Goal: Task Accomplishment & Management: Manage account settings

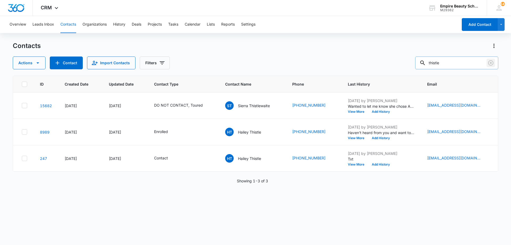
drag, startPoint x: 492, startPoint y: 63, endPoint x: 477, endPoint y: 61, distance: 15.4
click at [491, 63] on icon "Clear" at bounding box center [491, 63] width 6 height 6
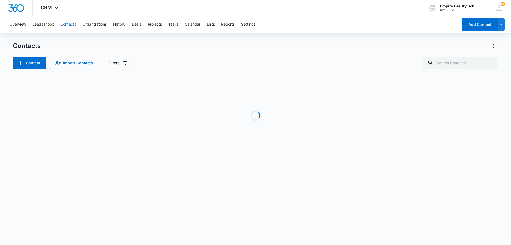
click at [352, 48] on div "Contacts" at bounding box center [256, 46] width 486 height 9
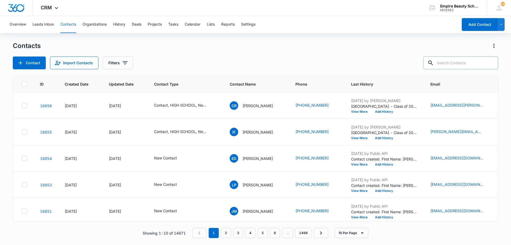
click at [448, 61] on input "text" at bounding box center [460, 62] width 75 height 13
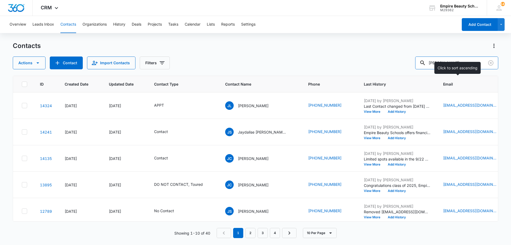
scroll to position [133, 0]
click at [453, 63] on input "jay" at bounding box center [456, 62] width 83 height 13
type input "jay bart"
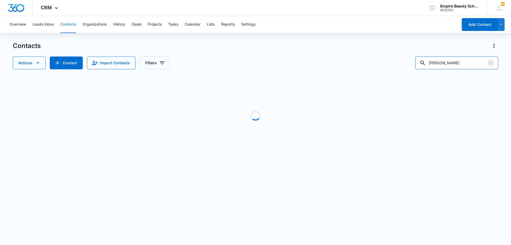
scroll to position [0, 0]
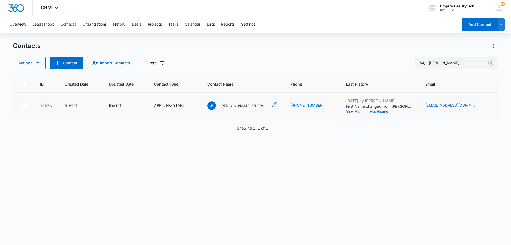
click at [271, 106] on icon at bounding box center [274, 104] width 6 height 6
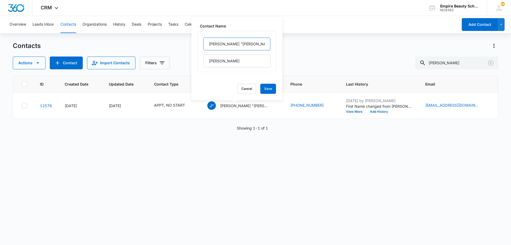
drag, startPoint x: 237, startPoint y: 42, endPoint x: 180, endPoint y: 36, distance: 57.0
click at [180, 36] on div "Overview Leads Inbox Contacts Organizations History Deals Projects Tasks Calend…" at bounding box center [255, 130] width 511 height 228
drag, startPoint x: 234, startPoint y: 45, endPoint x: 215, endPoint y: 43, distance: 19.0
click at [215, 43] on input "Jayla "Jay"" at bounding box center [236, 44] width 67 height 13
type input "Jay"
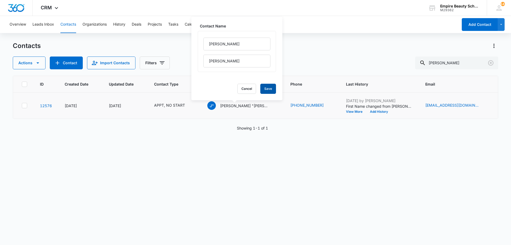
click at [261, 88] on button "Save" at bounding box center [268, 89] width 16 height 10
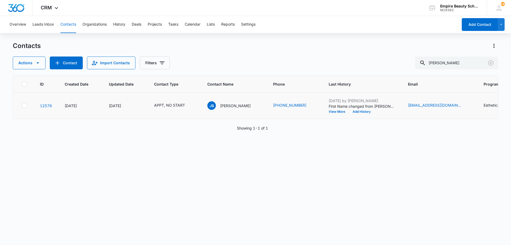
click at [188, 105] on icon "Contact Type - APPT, NO START - Select to Edit Field" at bounding box center [191, 105] width 6 height 6
click at [162, 69] on div "APPT" at bounding box center [154, 71] width 16 height 6
click at [160, 71] on icon "Remove APPT" at bounding box center [159, 71] width 4 height 4
click at [159, 71] on div "NO START" at bounding box center [155, 71] width 14 height 4
click at [163, 72] on div "Remove NO START" at bounding box center [164, 71] width 5 height 4
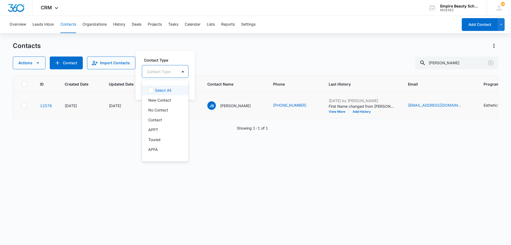
click at [163, 72] on div at bounding box center [159, 71] width 24 height 7
click at [159, 107] on p "Enrolled" at bounding box center [155, 106] width 14 height 6
click at [156, 59] on label "Contact Type" at bounding box center [168, 60] width 48 height 6
click at [187, 87] on button "Save" at bounding box center [182, 88] width 16 height 10
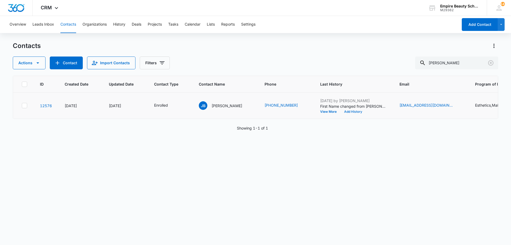
click at [341, 112] on button "Add History" at bounding box center [353, 111] width 26 height 3
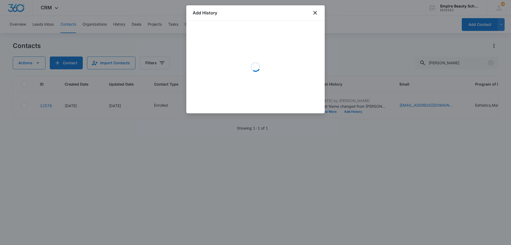
click at [249, 51] on div "Loading" at bounding box center [256, 67] width 126 height 80
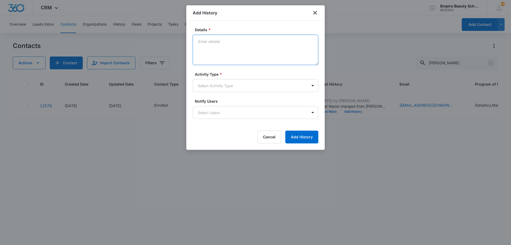
click at [215, 46] on textarea "Details *" at bounding box center [256, 50] width 126 height 30
type textarea "Enrolled in EST 900 for Feb 2026"
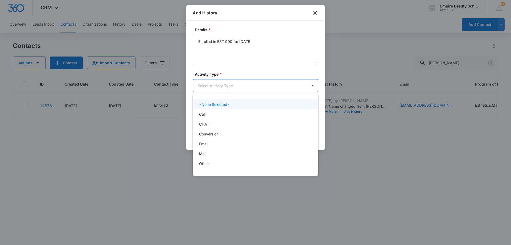
click at [228, 88] on body "CRM Apps Forms CRM Email Shop Payments POS Files Brand Settings Empire Beauty S…" at bounding box center [255, 122] width 511 height 245
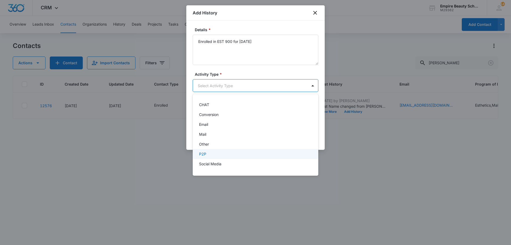
scroll to position [28, 0]
click at [218, 148] on div "P2P" at bounding box center [255, 146] width 112 height 6
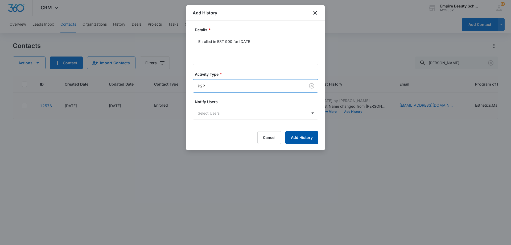
click at [291, 139] on button "Add History" at bounding box center [301, 137] width 33 height 13
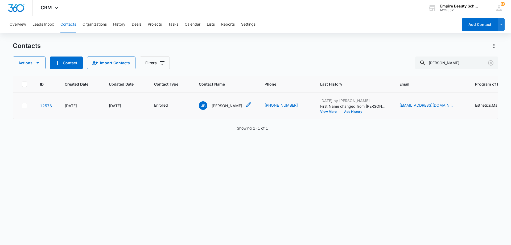
click at [217, 108] on p "Jay Bartlett" at bounding box center [227, 106] width 31 height 6
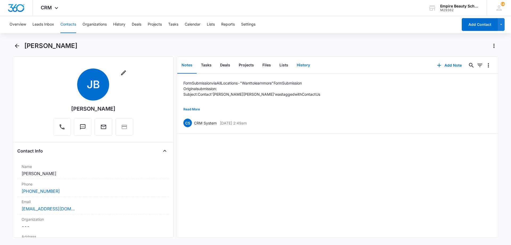
click at [301, 63] on button "History" at bounding box center [304, 65] width 22 height 17
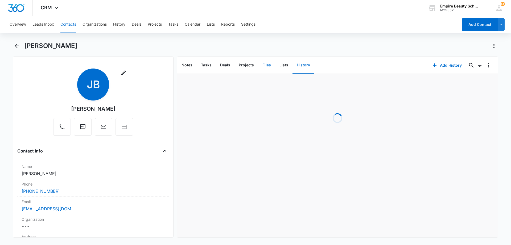
click at [265, 64] on button "Files" at bounding box center [266, 65] width 17 height 17
click at [457, 67] on icon "button" at bounding box center [458, 65] width 6 height 6
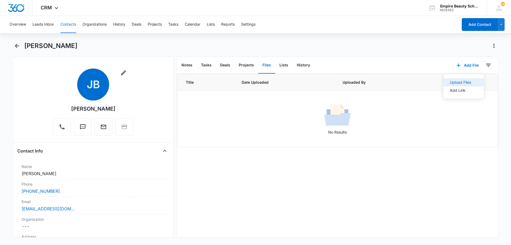
click at [456, 84] on div "Upload Files" at bounding box center [460, 82] width 21 height 4
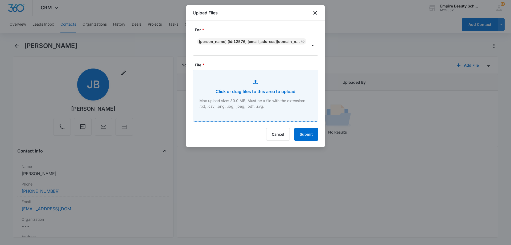
click at [257, 94] on input "File *" at bounding box center [255, 95] width 125 height 51
type input "C:\fakepath\Jay Bartlett EST 900 Feb 2026.pdf"
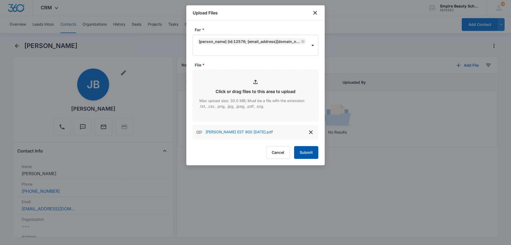
click at [305, 147] on button "Submit" at bounding box center [306, 152] width 24 height 13
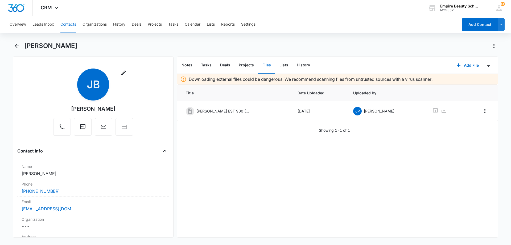
click at [11, 48] on main "Jay Bartlett Remove JB Jay Bartlett Contact Info Name Cancel Save Changes Jay B…" at bounding box center [255, 143] width 511 height 202
click at [13, 48] on button "Back" at bounding box center [17, 46] width 8 height 9
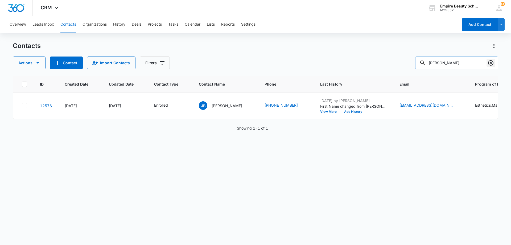
click at [493, 64] on icon "Clear" at bounding box center [491, 63] width 6 height 6
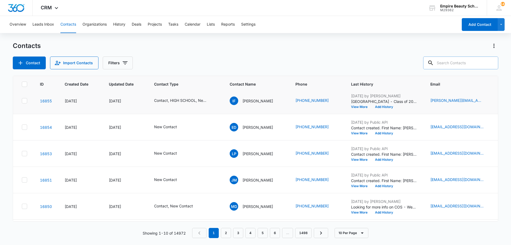
scroll to position [139, 0]
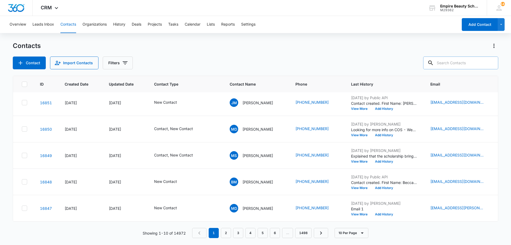
click at [463, 60] on input "text" at bounding box center [460, 62] width 75 height 13
type input "s"
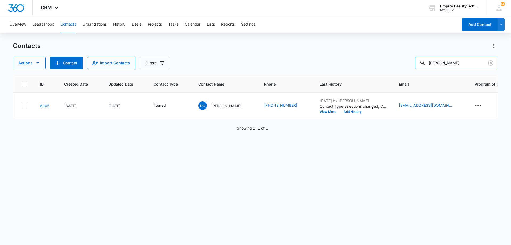
scroll to position [0, 0]
drag, startPoint x: 447, startPoint y: 65, endPoint x: 386, endPoint y: 57, distance: 60.9
click at [386, 57] on div "Actions Contact Import Contacts Filters deana" at bounding box center [256, 62] width 486 height 13
type input "[PERSON_NAME]"
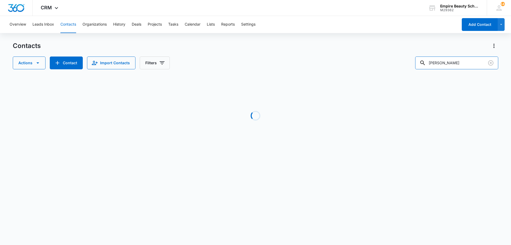
click at [385, 64] on div "Actions Contact Import Contacts Filters dean" at bounding box center [256, 62] width 486 height 13
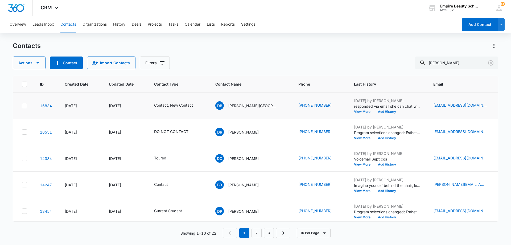
click at [360, 111] on button "View More" at bounding box center [364, 111] width 20 height 3
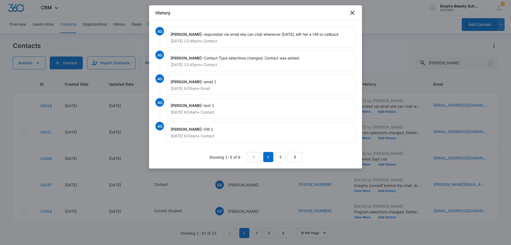
click at [354, 13] on icon "close" at bounding box center [352, 13] width 6 height 6
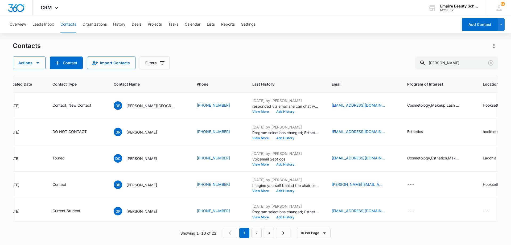
scroll to position [0, 107]
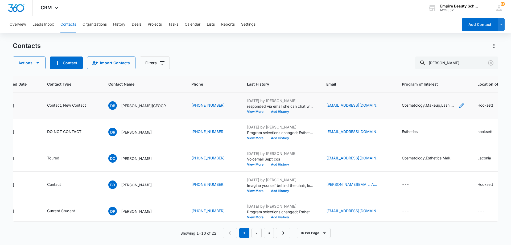
click at [458, 105] on icon "Program of Interest - Cosmetology,Makeup,Lash Extensions - Select to Edit Field" at bounding box center [461, 105] width 6 height 6
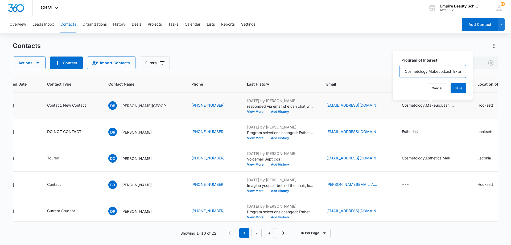
click at [435, 72] on input "Cosmetology,Makeup,Lash Extensions" at bounding box center [432, 71] width 67 height 13
click at [432, 89] on button "Cancel" at bounding box center [437, 88] width 19 height 10
click at [277, 110] on button "Add History" at bounding box center [280, 111] width 26 height 3
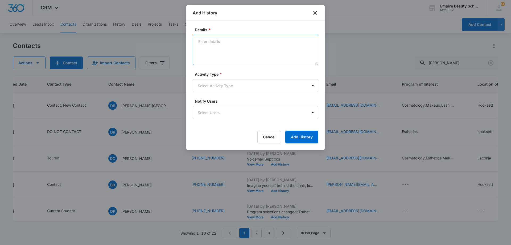
click at [252, 54] on textarea "Details *" at bounding box center [256, 50] width 126 height 30
click at [248, 44] on textarea "working at jcpenney" at bounding box center [256, 50] width 126 height 30
click at [267, 45] on textarea "working at jcpenney" at bounding box center [256, 50] width 126 height 30
click at [257, 44] on textarea "working at jcpenney" at bounding box center [256, 50] width 126 height 30
click at [285, 49] on textarea "working at jcpenney" at bounding box center [256, 50] width 126 height 30
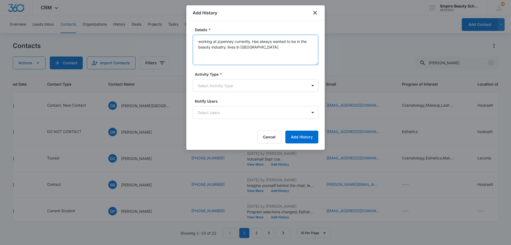
click at [228, 46] on textarea "working at jcpenney currently. Has always wanted to be in the beauty industry. …" at bounding box center [256, 50] width 126 height 30
drag, startPoint x: 200, startPoint y: 40, endPoint x: 193, endPoint y: 41, distance: 7.5
click at [193, 41] on textarea "working at jcpenney currently. Has always wanted to be in the beauty industry. …" at bounding box center [256, 50] width 126 height 30
click at [276, 48] on textarea "Working at jcpenney currently. Has always wanted to be in the beauty industry. …" at bounding box center [256, 50] width 126 height 30
click at [229, 54] on textarea "Working at jcpenney currently. Has always wanted to be in the beauty industry. …" at bounding box center [256, 50] width 126 height 30
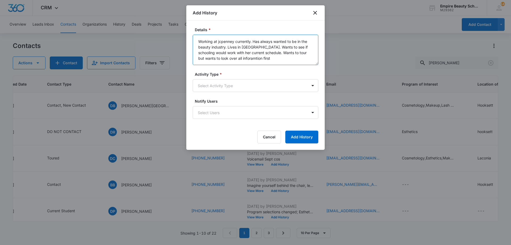
click at [234, 58] on textarea "Working at jcpenney currently. Has always wanted to be in the beauty industry. …" at bounding box center [256, 50] width 126 height 30
click at [257, 61] on textarea "Working at jcpenney currently. Has always wanted to be in the beauty industry. …" at bounding box center [256, 50] width 126 height 30
click at [297, 61] on textarea "Working at jcpenney currently. Has always wanted to be in the beauty industry. …" at bounding box center [256, 50] width 126 height 30
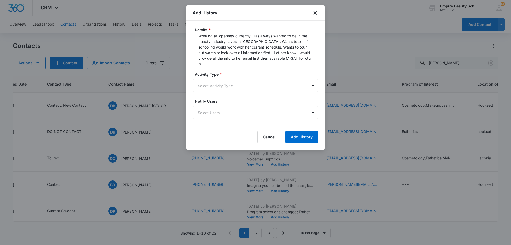
drag, startPoint x: 304, startPoint y: 63, endPoint x: 292, endPoint y: 63, distance: 12.2
click at [292, 63] on textarea "Working at jcpenney currently. Has always wanted to be in the beauty industry. …" at bounding box center [256, 50] width 126 height 30
type textarea "Working at jcpenney currently. Has always wanted to be in the beauty industry. …"
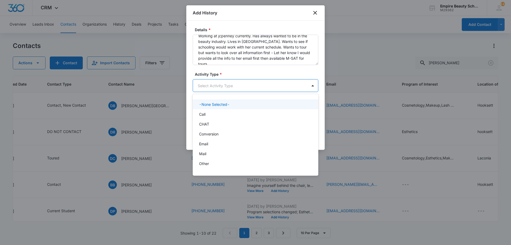
drag, startPoint x: 269, startPoint y: 86, endPoint x: 262, endPoint y: 93, distance: 9.8
click at [269, 86] on body "CRM Apps Forms CRM Email Shop Payments POS Files Brand Settings Empire Beauty S…" at bounding box center [255, 122] width 511 height 245
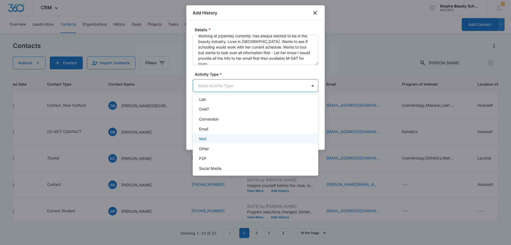
scroll to position [0, 0]
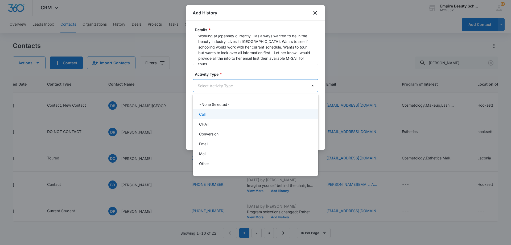
click at [219, 109] on div "Call" at bounding box center [256, 114] width 126 height 10
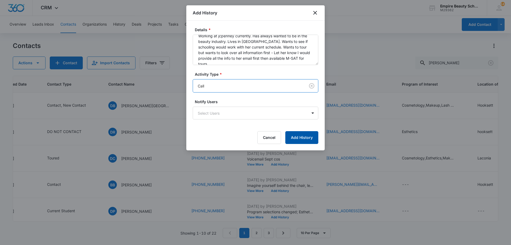
click at [293, 133] on button "Add History" at bounding box center [301, 137] width 33 height 13
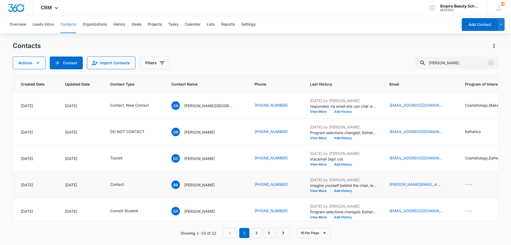
scroll to position [0, 43]
click at [436, 103] on div "[EMAIL_ADDRESS][DOMAIN_NAME]" at bounding box center [421, 105] width 63 height 6
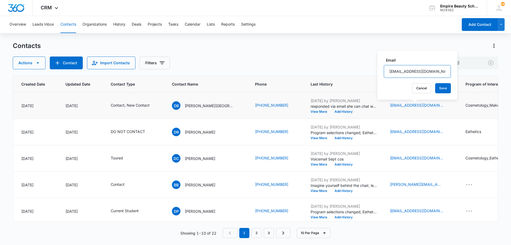
click at [409, 74] on input "[EMAIL_ADDRESS][DOMAIN_NAME]" at bounding box center [417, 71] width 67 height 13
click at [408, 73] on input "[EMAIL_ADDRESS][DOMAIN_NAME]" at bounding box center [417, 71] width 67 height 13
click at [420, 87] on button "Cancel" at bounding box center [421, 88] width 19 height 10
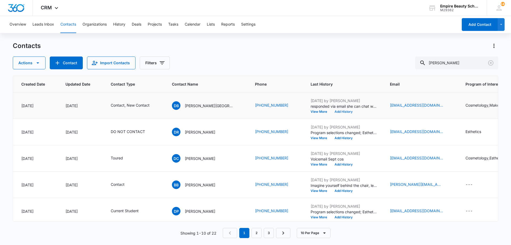
click at [346, 112] on button "Add History" at bounding box center [344, 111] width 26 height 3
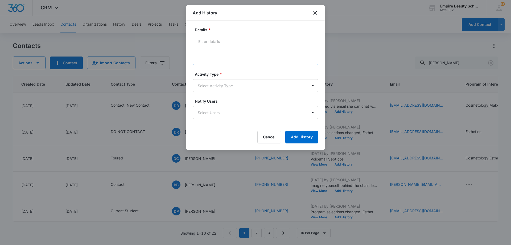
click at [287, 55] on textarea "Details *" at bounding box center [256, 50] width 126 height 30
click at [289, 56] on textarea "Details *" at bounding box center [256, 50] width 126 height 30
type textarea "Provided COS FT/PT/EVE schedules and start dates. Link/code to FAFSA and schola…"
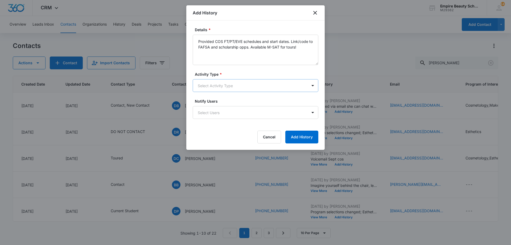
click at [261, 84] on body "CRM Apps Forms CRM Email Shop Payments POS Files Brand Settings Empire Beauty S…" at bounding box center [255, 122] width 511 height 245
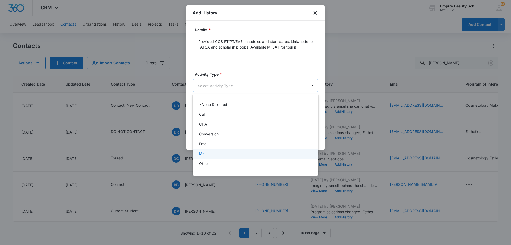
scroll to position [28, 0]
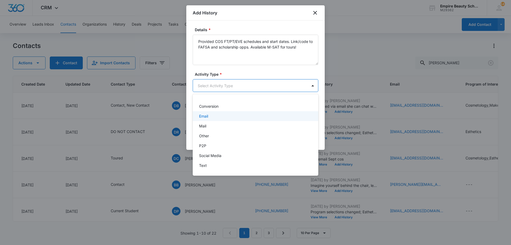
click at [220, 118] on div "Email" at bounding box center [255, 116] width 112 height 6
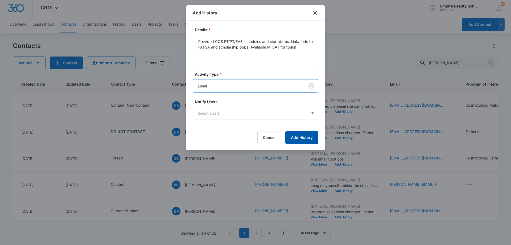
click at [300, 140] on button "Add History" at bounding box center [301, 137] width 33 height 13
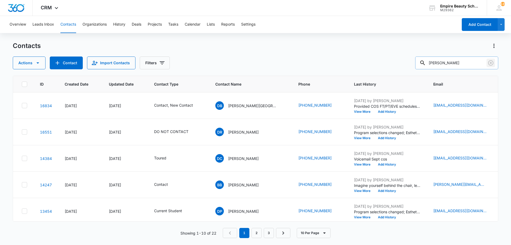
click at [489, 63] on icon "Clear" at bounding box center [491, 63] width 6 height 6
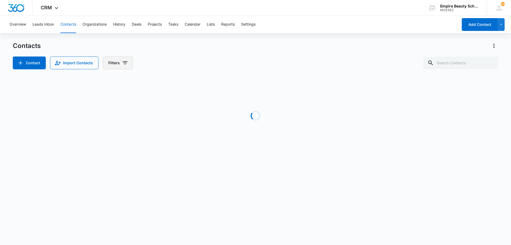
click at [128, 65] on button "Filters" at bounding box center [118, 62] width 30 height 13
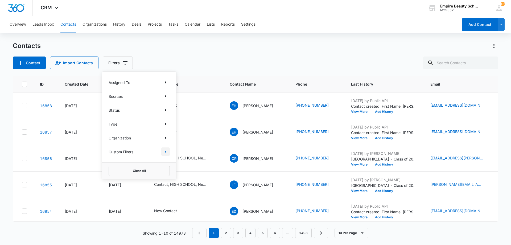
click at [166, 150] on icon "Show Custom Filters filters" at bounding box center [165, 151] width 6 height 6
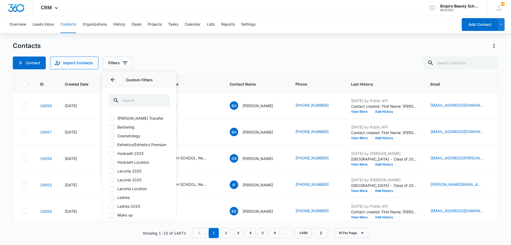
click at [123, 156] on label "Hooksett 2025" at bounding box center [139, 153] width 61 height 6
click at [109, 153] on input "Hooksett 2025" at bounding box center [109, 153] width 0 height 0
checkbox input "true"
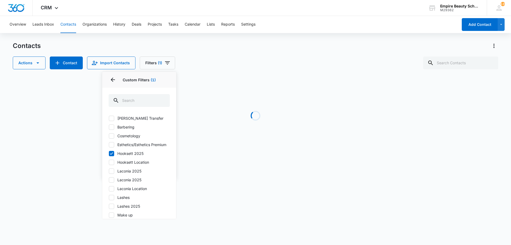
click at [266, 66] on div "Actions Contact Import Contacts Filters (1) Assigned To Sources Status Type Org…" at bounding box center [256, 62] width 486 height 13
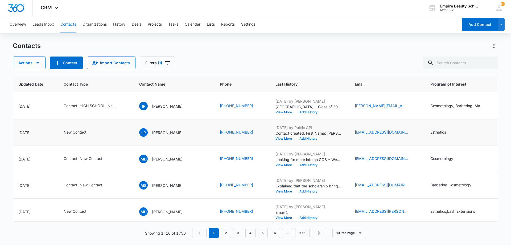
scroll to position [26, 91]
click at [300, 138] on button "Add History" at bounding box center [309, 138] width 26 height 3
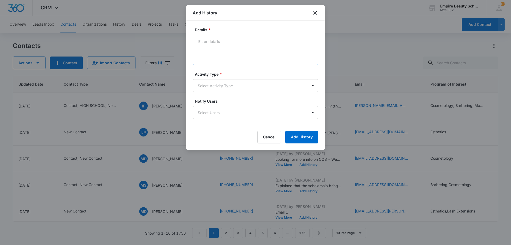
click at [266, 52] on textarea "Details *" at bounding box center [256, 50] width 126 height 30
type textarea "Phone number no longer in service"
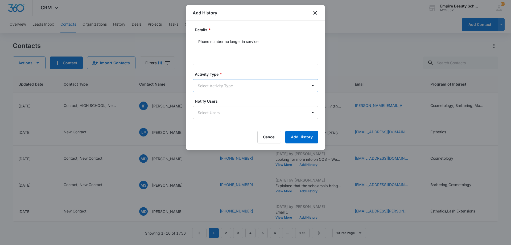
click at [255, 84] on body "CRM Apps Forms CRM Email Shop Payments POS Files Brand Settings Empire Beauty S…" at bounding box center [255, 122] width 511 height 245
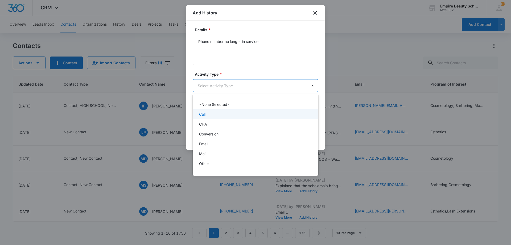
click at [221, 112] on div "Call" at bounding box center [255, 114] width 112 height 6
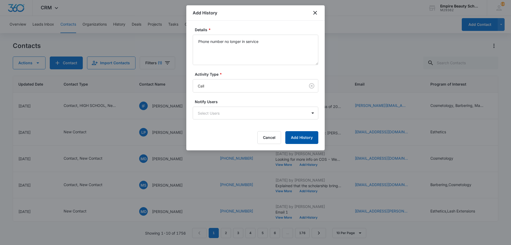
click at [295, 137] on button "Add History" at bounding box center [301, 137] width 33 height 13
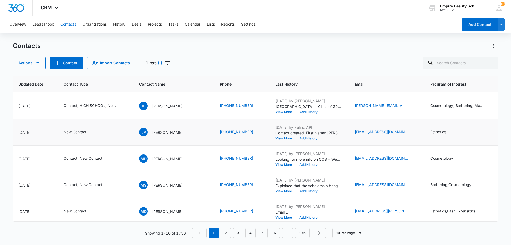
click at [298, 138] on button "Add History" at bounding box center [309, 138] width 26 height 3
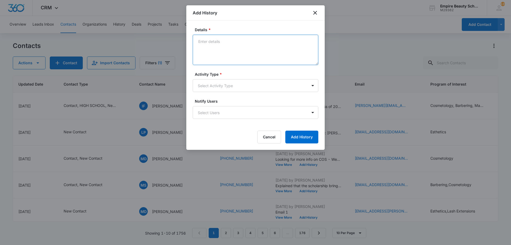
click at [241, 57] on textarea "Details *" at bounding box center [256, 50] width 126 height 30
type textarea "Text 1 - Didn't say delivered"
click at [241, 87] on body "CRM Apps Forms CRM Email Shop Payments POS Files Brand Settings Empire Beauty S…" at bounding box center [255, 122] width 511 height 245
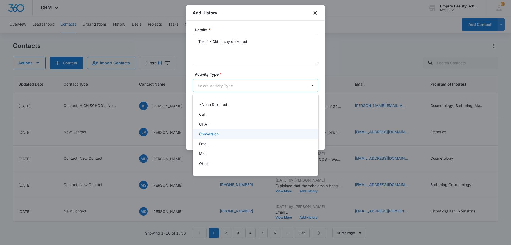
scroll to position [28, 0]
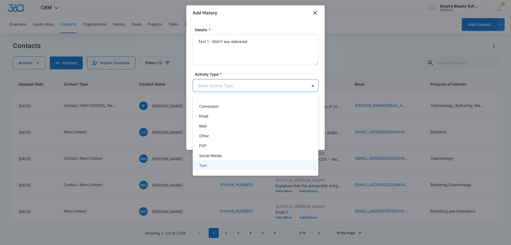
click at [213, 166] on div "Text" at bounding box center [255, 165] width 112 height 6
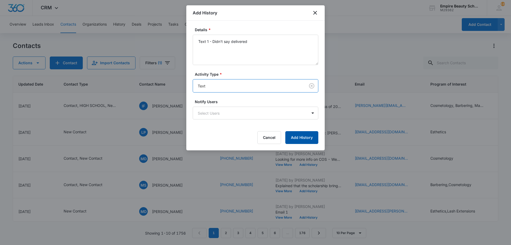
click at [302, 141] on button "Add History" at bounding box center [301, 137] width 33 height 13
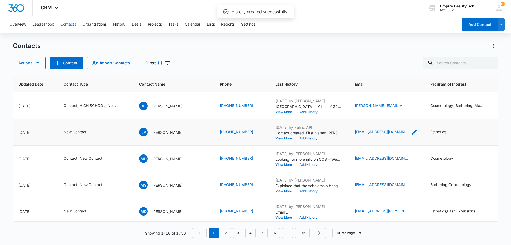
click at [411, 130] on icon "Email - Pezzarossilindsay8@gmail.com - Select to Edit Field" at bounding box center [414, 132] width 6 height 6
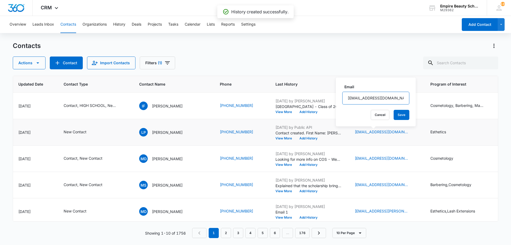
click at [368, 96] on input "[EMAIL_ADDRESS][DOMAIN_NAME]" at bounding box center [375, 98] width 67 height 13
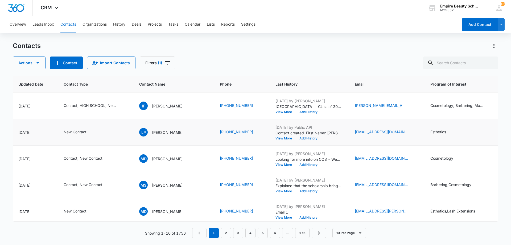
click at [301, 139] on button "Add History" at bounding box center [309, 138] width 26 height 3
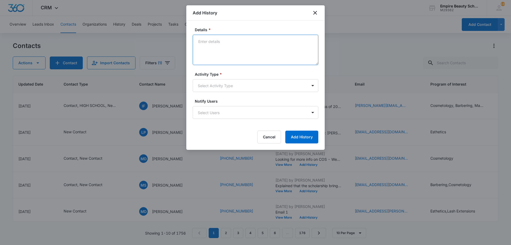
click at [223, 41] on textarea "Details *" at bounding box center [256, 50] width 126 height 30
paste textarea "Start a new and rewarding career in the Beauty Industry with Empire Beauty Scho…"
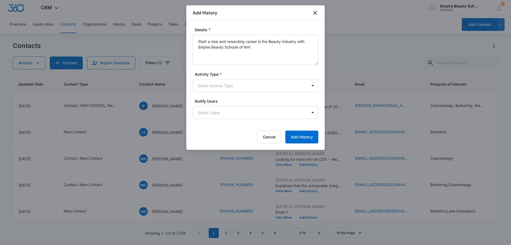
drag, startPoint x: 231, startPoint y: 92, endPoint x: 227, endPoint y: 92, distance: 3.5
click at [230, 92] on form "Details * Start a new and rewarding career in the Beauty Industry with Empire B…" at bounding box center [256, 85] width 126 height 116
drag, startPoint x: 156, startPoint y: 31, endPoint x: 119, endPoint y: 21, distance: 37.9
click at [119, 21] on body "CRM Apps Forms CRM Email Shop Payments POS Files Brand Settings Empire Beauty S…" at bounding box center [255, 122] width 511 height 245
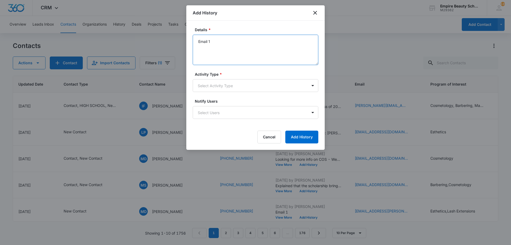
type textarea "Email 1"
click at [240, 75] on label "Activity Type *" at bounding box center [258, 74] width 126 height 6
click at [232, 90] on body "CRM Apps Forms CRM Email Shop Payments POS Files Brand Settings Empire Beauty S…" at bounding box center [255, 122] width 511 height 245
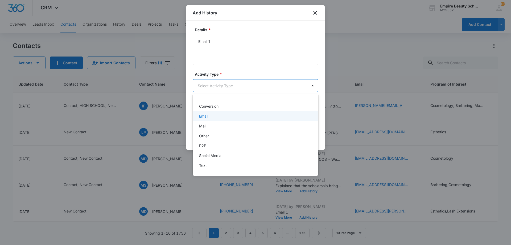
drag, startPoint x: 214, startPoint y: 111, endPoint x: 213, endPoint y: 118, distance: 6.9
click at [214, 116] on div "-None Selected- Call CHAT Conversion Email Mail Other P2P Social Media Text" at bounding box center [256, 134] width 126 height 73
click at [213, 118] on div "Email" at bounding box center [255, 116] width 112 height 6
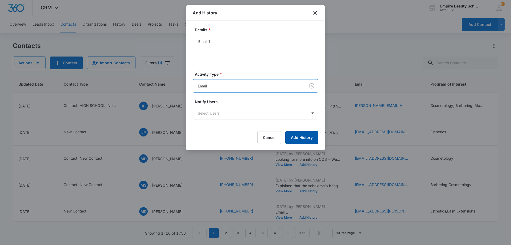
click at [300, 137] on button "Add History" at bounding box center [301, 137] width 33 height 13
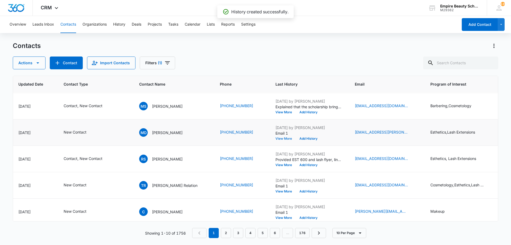
click at [275, 138] on button "View More" at bounding box center [285, 138] width 20 height 3
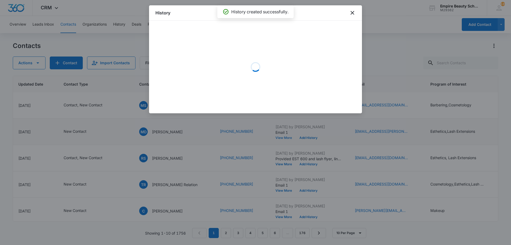
scroll to position [106, 91]
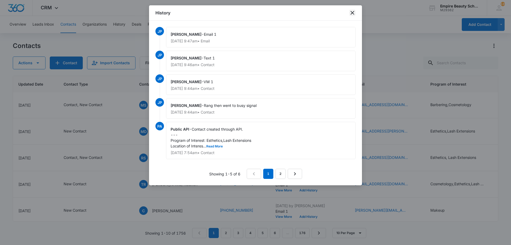
click at [354, 12] on icon "close" at bounding box center [352, 13] width 6 height 6
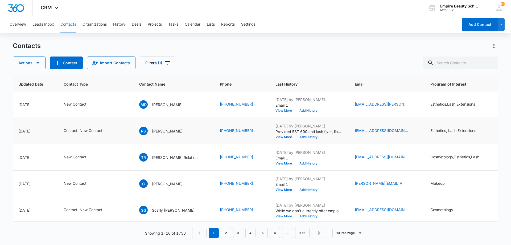
scroll to position [139, 91]
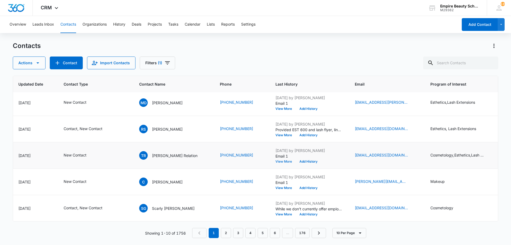
click at [275, 160] on button "View More" at bounding box center [285, 161] width 20 height 3
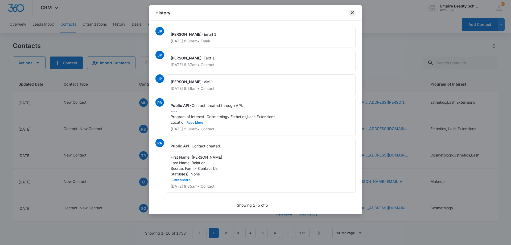
click at [353, 14] on icon "close" at bounding box center [352, 13] width 6 height 6
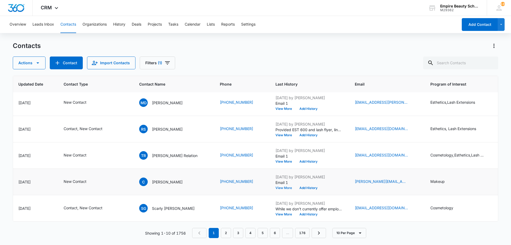
click at [275, 186] on button "View More" at bounding box center [285, 187] width 20 height 3
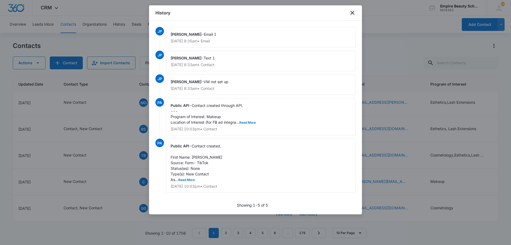
click at [353, 14] on icon "close" at bounding box center [352, 13] width 6 height 6
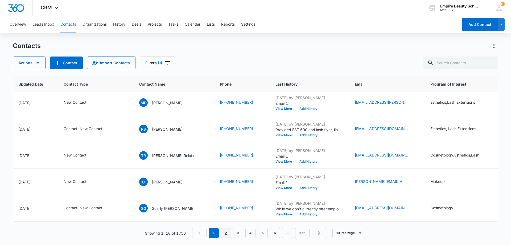
click at [225, 231] on link "2" at bounding box center [226, 233] width 10 height 10
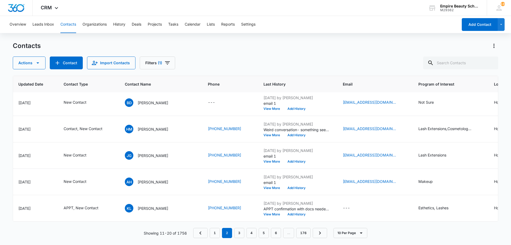
scroll to position [0, 91]
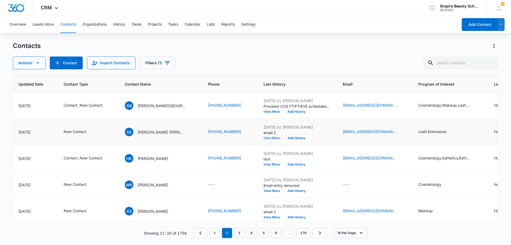
click at [264, 138] on button "View More" at bounding box center [274, 137] width 20 height 3
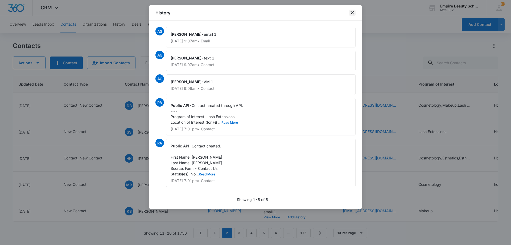
click at [352, 14] on icon "close" at bounding box center [352, 13] width 6 height 6
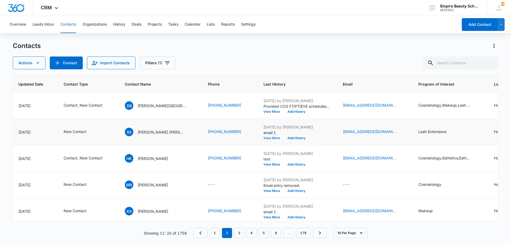
click at [264, 137] on button "View More" at bounding box center [274, 137] width 20 height 3
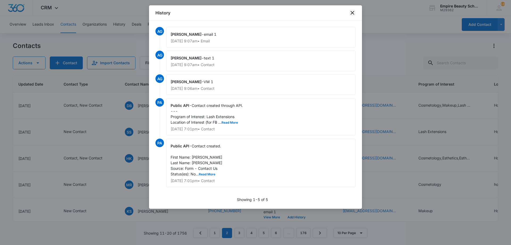
click at [353, 15] on icon "close" at bounding box center [352, 13] width 6 height 6
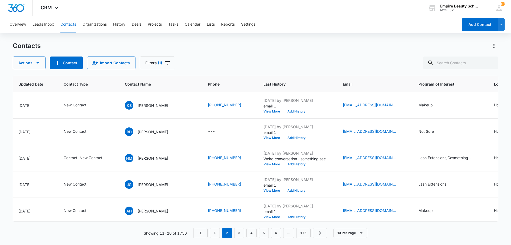
scroll to position [106, 91]
click at [213, 234] on link "1" at bounding box center [215, 233] width 10 height 10
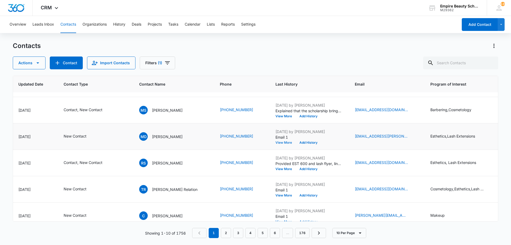
scroll to position [101, 91]
click at [296, 142] on button "Add History" at bounding box center [309, 142] width 26 height 3
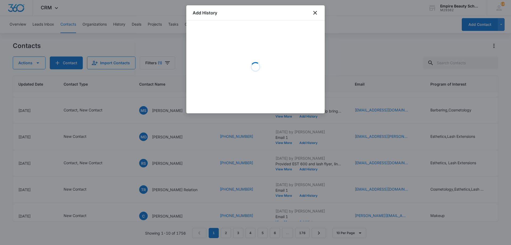
click at [231, 48] on div "Loading" at bounding box center [256, 67] width 126 height 80
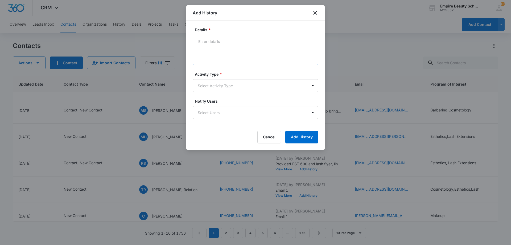
click at [231, 37] on textarea "Details *" at bounding box center [256, 50] width 126 height 30
type textarea "VM 2"
click at [223, 85] on body "CRM Apps Forms CRM Email Shop Payments POS Files Brand Settings Empire Beauty S…" at bounding box center [255, 122] width 511 height 245
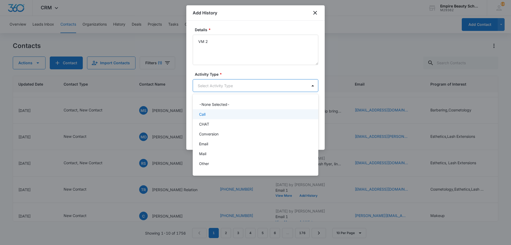
click at [210, 112] on div "Call" at bounding box center [255, 114] width 112 height 6
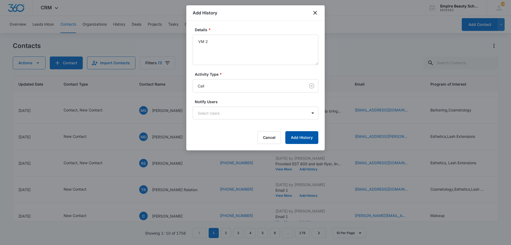
click at [307, 136] on button "Add History" at bounding box center [301, 137] width 33 height 13
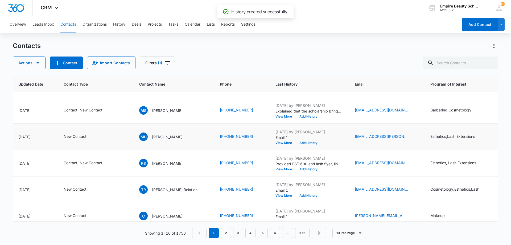
click at [296, 142] on button "Add History" at bounding box center [309, 142] width 26 height 3
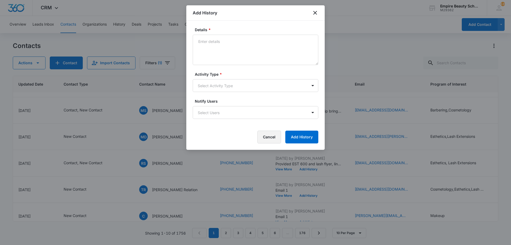
click at [272, 135] on button "Cancel" at bounding box center [269, 136] width 24 height 13
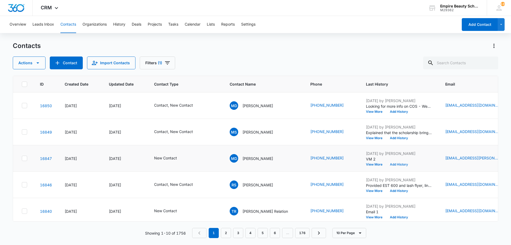
scroll to position [79, 0]
click at [386, 165] on button "Add History" at bounding box center [399, 163] width 26 height 3
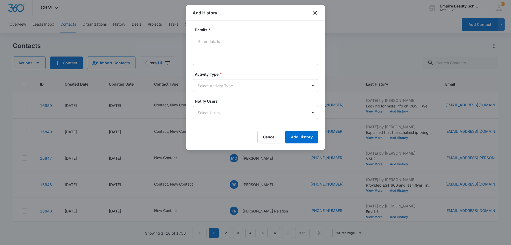
click at [223, 52] on textarea "Details *" at bounding box center [256, 50] width 126 height 30
type textarea "Text 2"
click at [214, 87] on body "CRM Apps Forms CRM Email Shop Payments POS Files Brand Settings Empire Beauty S…" at bounding box center [255, 122] width 511 height 245
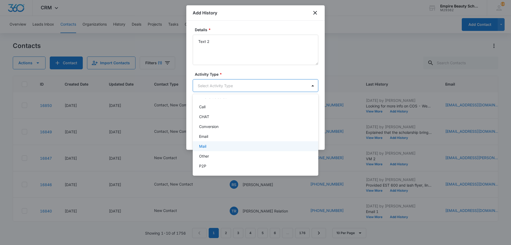
scroll to position [28, 0]
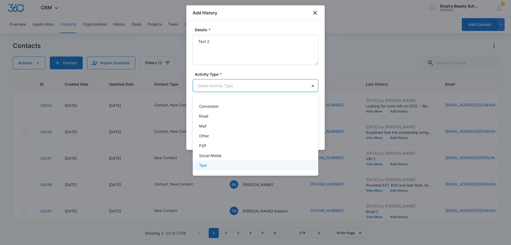
drag, startPoint x: 206, startPoint y: 165, endPoint x: 223, endPoint y: 144, distance: 27.2
click at [206, 165] on p "Text" at bounding box center [203, 165] width 8 height 6
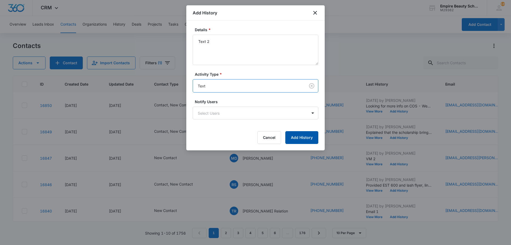
click at [291, 135] on button "Add History" at bounding box center [301, 137] width 33 height 13
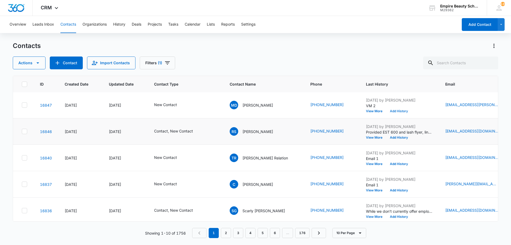
scroll to position [133, 0]
click at [502, 104] on icon "Email - makenna.desfosses@gmail.com - Select to Edit Field" at bounding box center [505, 104] width 6 height 6
click at [455, 69] on input "[EMAIL_ADDRESS][PERSON_NAME][DOMAIN_NAME]" at bounding box center [466, 70] width 67 height 13
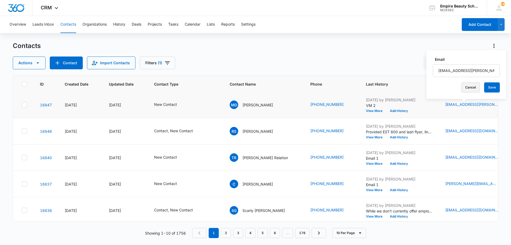
click at [469, 89] on button "Cancel" at bounding box center [470, 87] width 19 height 10
click at [386, 112] on button "Add History" at bounding box center [399, 110] width 26 height 3
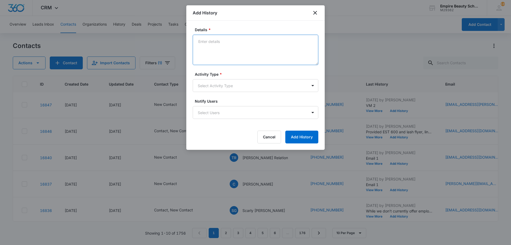
click at [241, 46] on textarea "Details *" at bounding box center [256, 50] width 126 height 30
type textarea "Email 2"
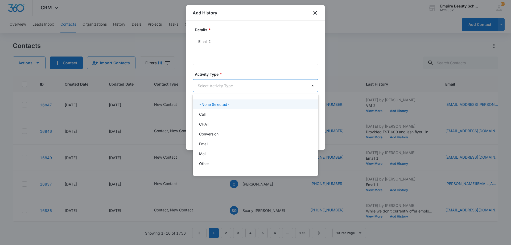
click at [275, 87] on body "CRM Apps Forms CRM Email Shop Payments POS Files Brand Settings Empire Beauty S…" at bounding box center [255, 122] width 511 height 245
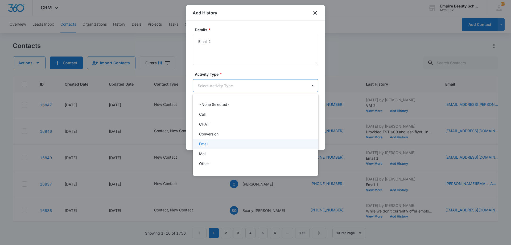
click at [246, 148] on div "Email" at bounding box center [256, 144] width 126 height 10
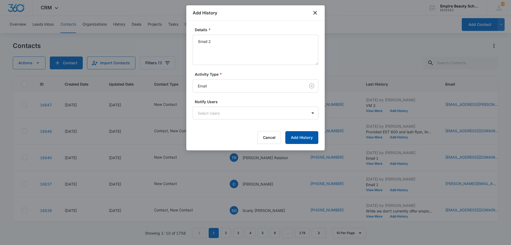
click at [305, 134] on button "Add History" at bounding box center [301, 137] width 33 height 13
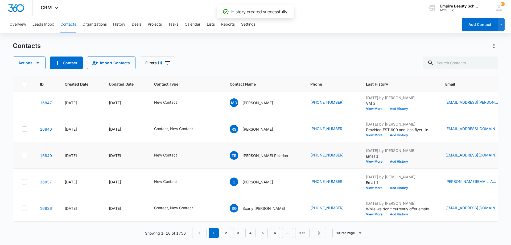
scroll to position [139, 0]
click at [367, 154] on p "Email 1" at bounding box center [399, 156] width 67 height 6
click at [366, 160] on button "View More" at bounding box center [376, 161] width 20 height 3
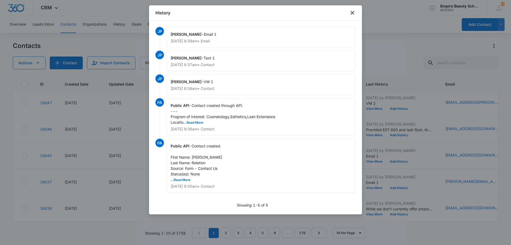
click at [356, 11] on div "History" at bounding box center [255, 12] width 213 height 15
click at [354, 12] on icon "close" at bounding box center [352, 13] width 6 height 6
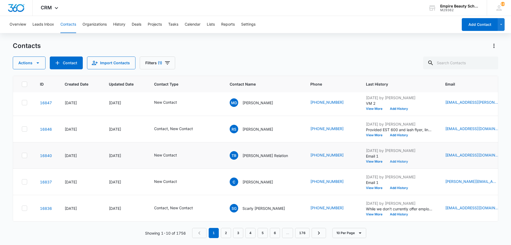
click at [386, 160] on button "Add History" at bounding box center [399, 161] width 26 height 3
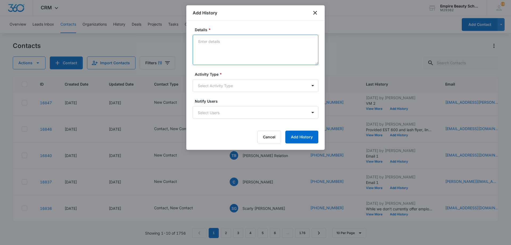
click at [226, 52] on textarea "Details *" at bounding box center [256, 50] width 126 height 30
type textarea "VM 2"
click at [221, 89] on body "CRM Apps Forms CRM Email Shop Payments POS Files Brand Settings Empire Beauty S…" at bounding box center [255, 122] width 511 height 245
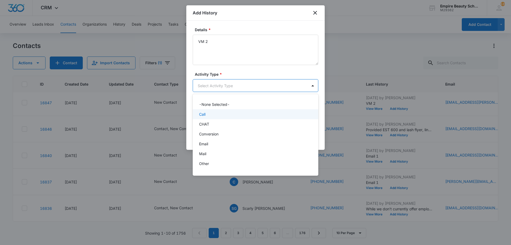
click at [204, 115] on p "Call" at bounding box center [202, 114] width 6 height 6
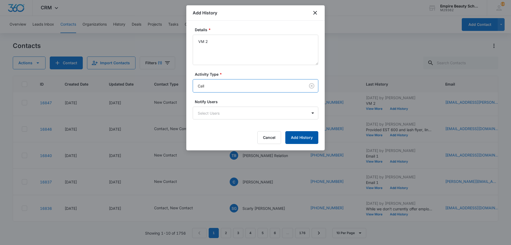
click at [312, 141] on button "Add History" at bounding box center [301, 137] width 33 height 13
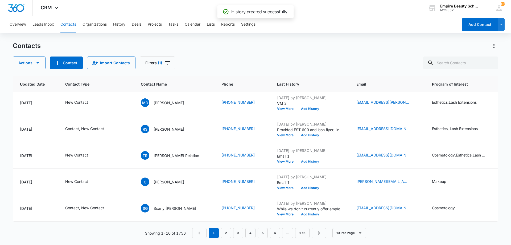
scroll to position [139, 90]
click at [298, 160] on button "Add History" at bounding box center [309, 161] width 26 height 3
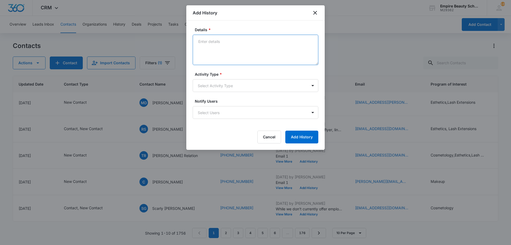
click at [228, 51] on textarea "Details *" at bounding box center [256, 50] width 126 height 30
type textarea "Text 2"
click at [219, 90] on body "CRM Apps Forms CRM Email Shop Payments POS Files Brand Settings Empire Beauty S…" at bounding box center [255, 122] width 511 height 245
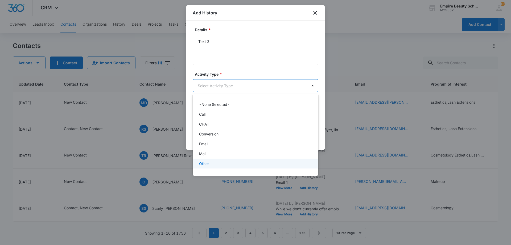
scroll to position [28, 0]
click at [212, 167] on div "Text" at bounding box center [255, 165] width 112 height 6
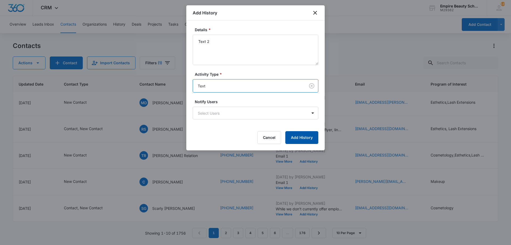
click at [312, 134] on button "Add History" at bounding box center [301, 137] width 33 height 13
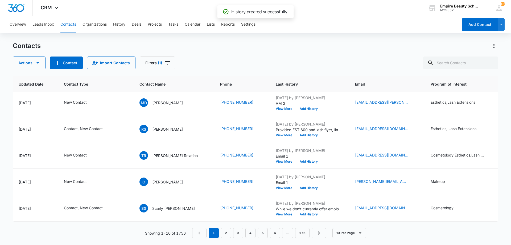
click at [392, 152] on div "[EMAIL_ADDRESS][DOMAIN_NAME]" at bounding box center [386, 155] width 63 height 6
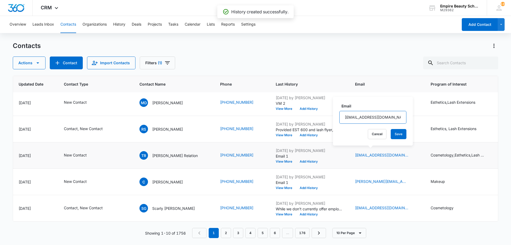
click at [365, 116] on input "[EMAIL_ADDRESS][DOMAIN_NAME]" at bounding box center [372, 117] width 67 height 13
click at [378, 133] on button "Cancel" at bounding box center [377, 134] width 19 height 10
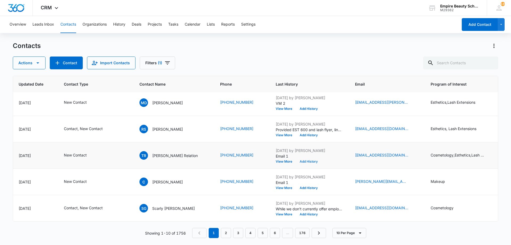
click at [296, 160] on button "Add History" at bounding box center [309, 161] width 26 height 3
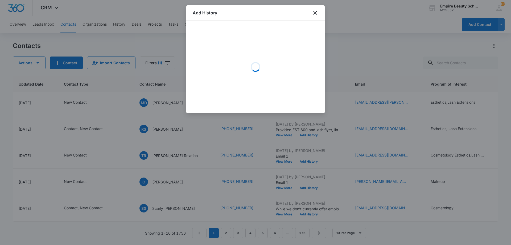
click at [237, 54] on div "Loading" at bounding box center [256, 67] width 126 height 80
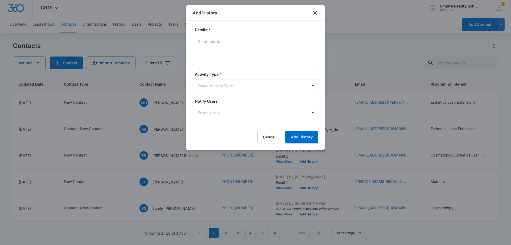
click at [237, 54] on textarea "Details *" at bounding box center [256, 50] width 126 height 30
type textarea "Email 2"
click at [260, 91] on body "CRM Apps Forms CRM Email Shop Payments POS Files Brand Settings Empire Beauty S…" at bounding box center [255, 122] width 511 height 245
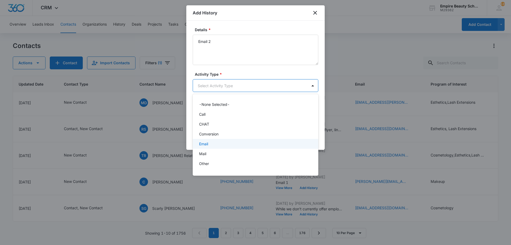
click at [211, 147] on div "Email" at bounding box center [256, 144] width 126 height 10
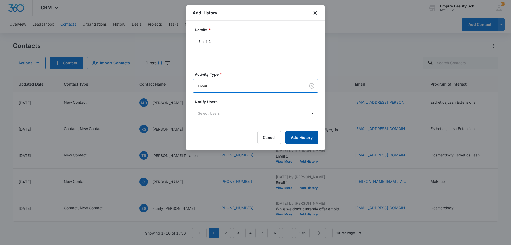
click at [296, 141] on button "Add History" at bounding box center [301, 137] width 33 height 13
